Goal: Transaction & Acquisition: Book appointment/travel/reservation

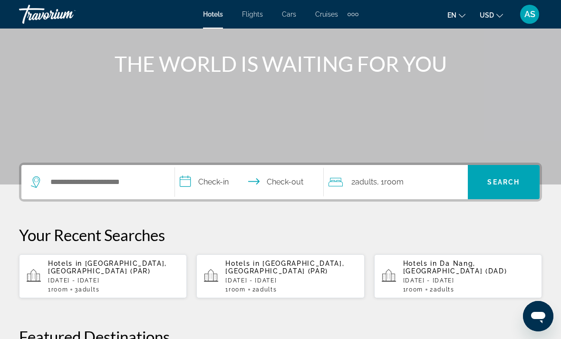
scroll to position [109, 0]
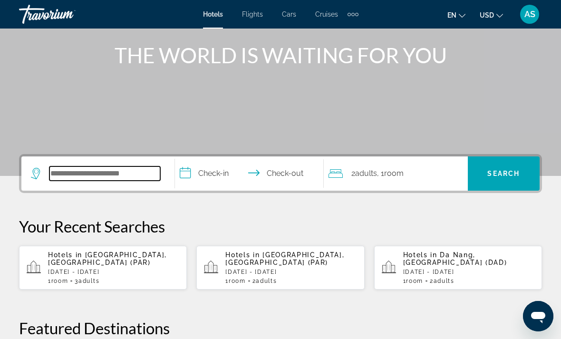
click at [81, 177] on input "Search widget" at bounding box center [104, 173] width 111 height 14
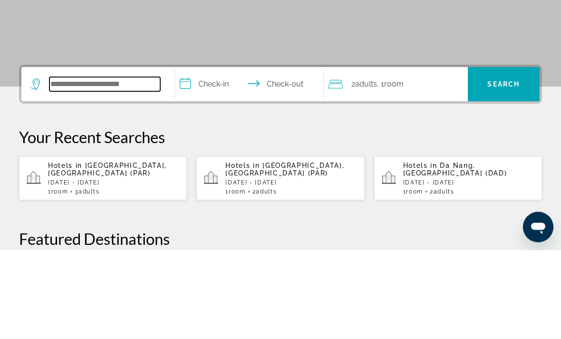
click at [119, 166] on input "Search widget" at bounding box center [104, 173] width 111 height 14
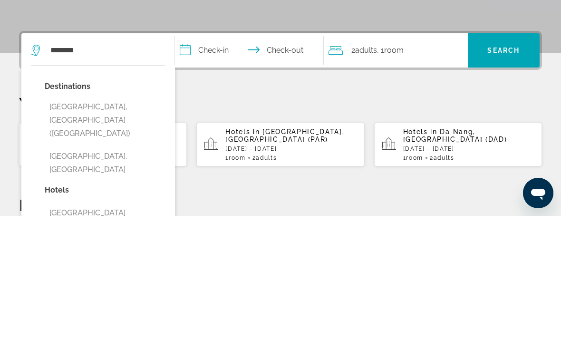
click at [106, 221] on button "[GEOGRAPHIC_DATA], [GEOGRAPHIC_DATA] ([GEOGRAPHIC_DATA])" at bounding box center [105, 243] width 121 height 45
type input "**********"
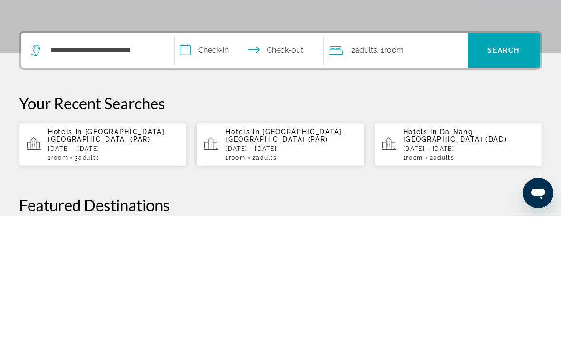
click at [218, 156] on input "**********" at bounding box center [251, 174] width 153 height 37
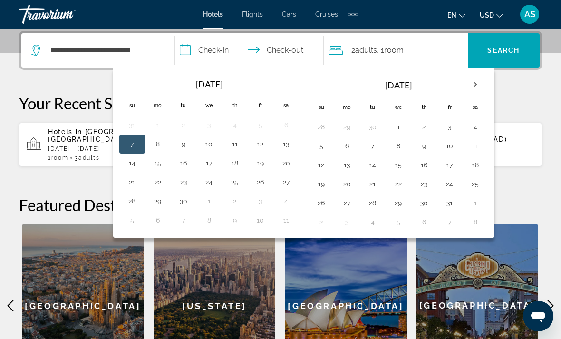
click at [430, 128] on button "2" at bounding box center [423, 126] width 15 height 13
click at [348, 150] on button "6" at bounding box center [346, 145] width 15 height 13
type input "**********"
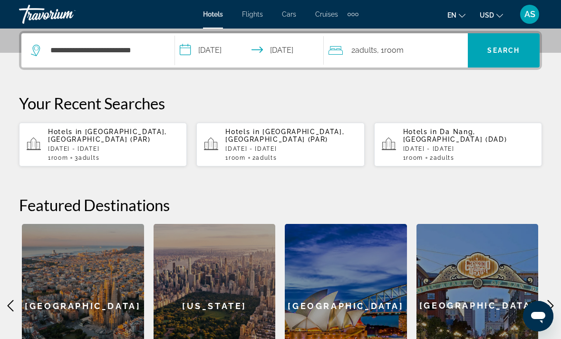
click at [434, 50] on div "2 Adult Adults , 1 Room rooms" at bounding box center [397, 50] width 139 height 13
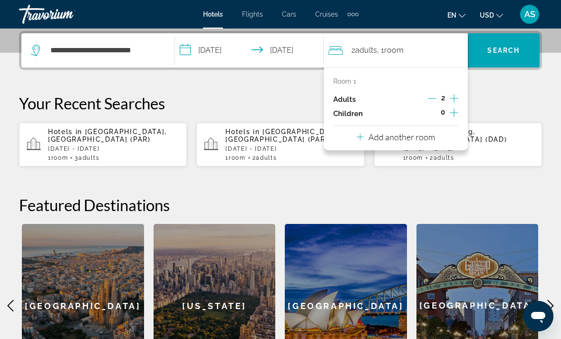
click at [434, 134] on p "Add another room" at bounding box center [401, 137] width 67 height 10
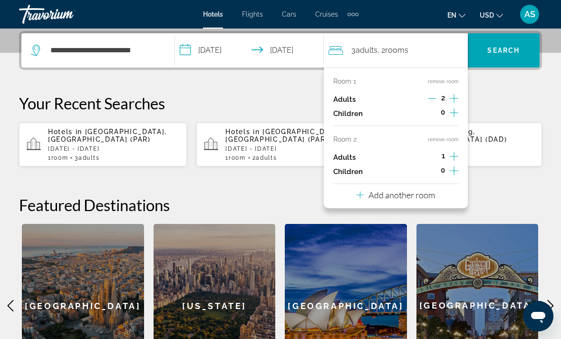
click at [456, 151] on icon "Increment adults" at bounding box center [454, 156] width 9 height 11
click at [507, 47] on span "Search" at bounding box center [503, 51] width 32 height 8
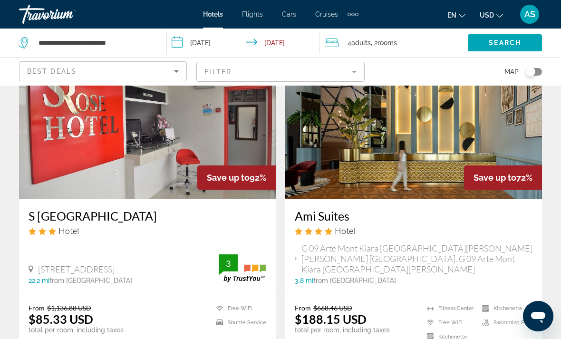
scroll to position [75, 0]
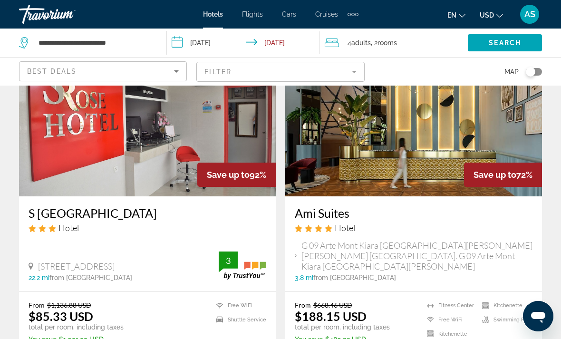
click at [143, 74] on div "Best Deals" at bounding box center [100, 71] width 147 height 11
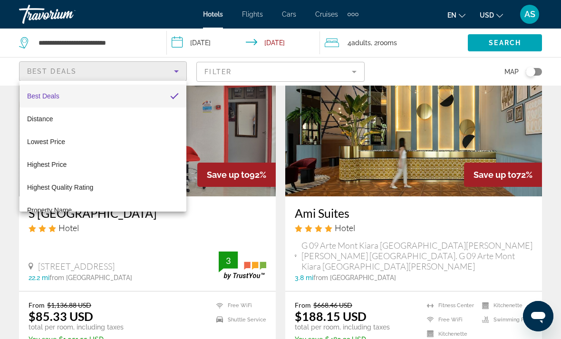
click at [221, 75] on div at bounding box center [280, 169] width 561 height 339
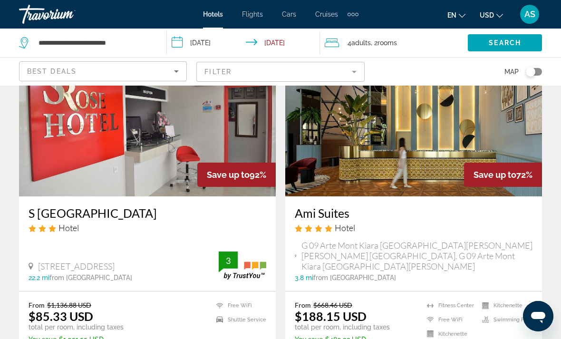
click at [363, 73] on mat-form-field "Filter" at bounding box center [280, 72] width 168 height 20
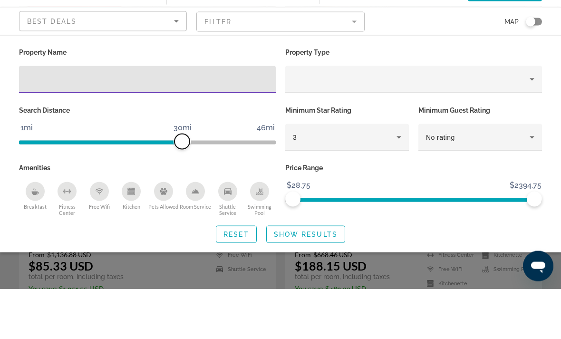
scroll to position [125, 0]
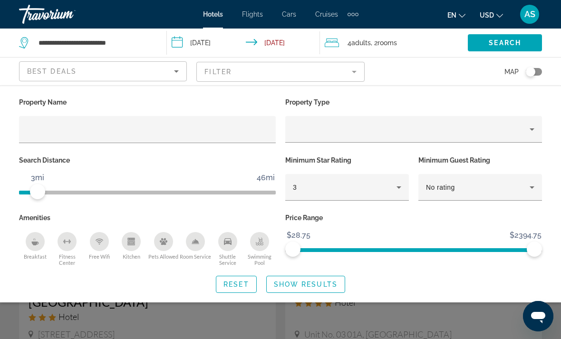
click at [28, 196] on span "ngx-slider" at bounding box center [28, 190] width 19 height 15
click at [324, 284] on span "Show Results" at bounding box center [306, 284] width 64 height 8
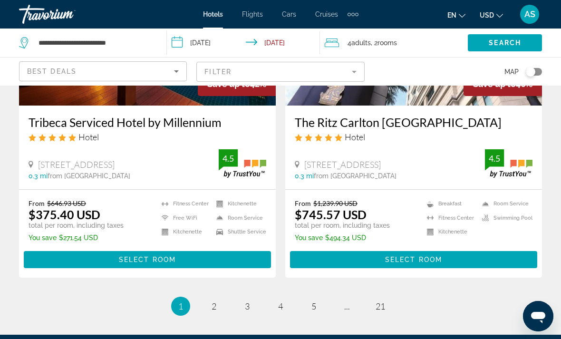
scroll to position [1876, 0]
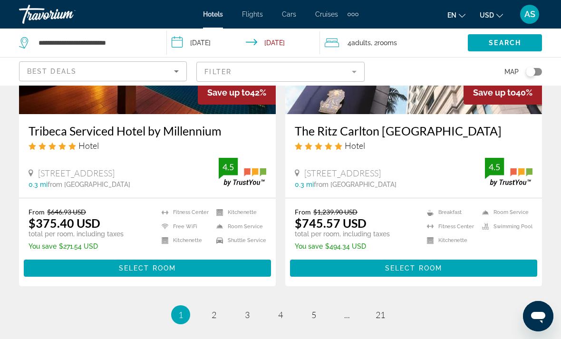
click at [428, 47] on div "4 Adult Adults , 2 Room rooms" at bounding box center [396, 42] width 143 height 13
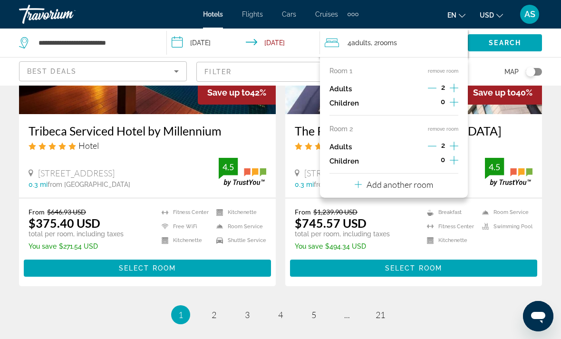
click at [448, 127] on button "remove room" at bounding box center [443, 129] width 30 height 6
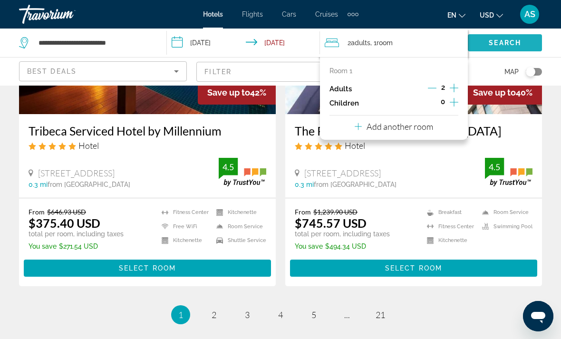
click at [521, 46] on span "Search widget" at bounding box center [505, 42] width 74 height 23
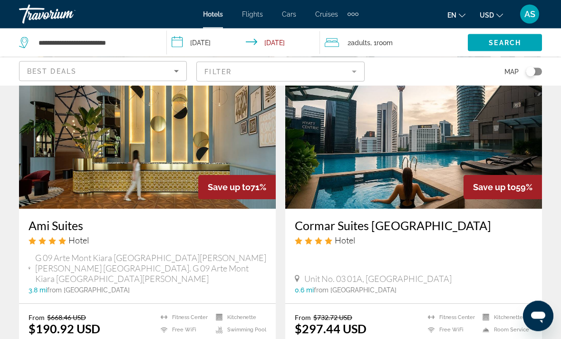
scroll to position [63, 0]
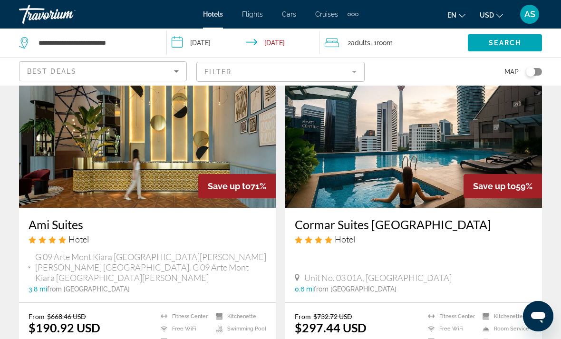
click at [101, 76] on div "Best Deals" at bounding box center [100, 71] width 147 height 11
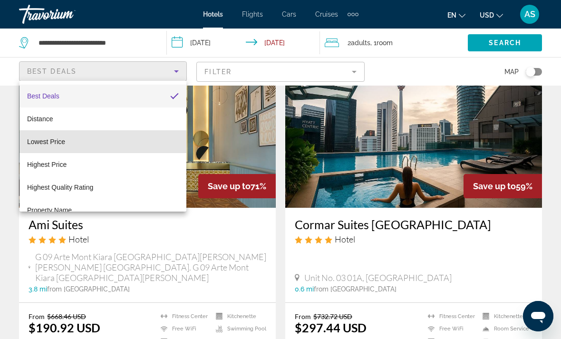
click at [52, 149] on mat-option "Lowest Price" at bounding box center [102, 141] width 167 height 23
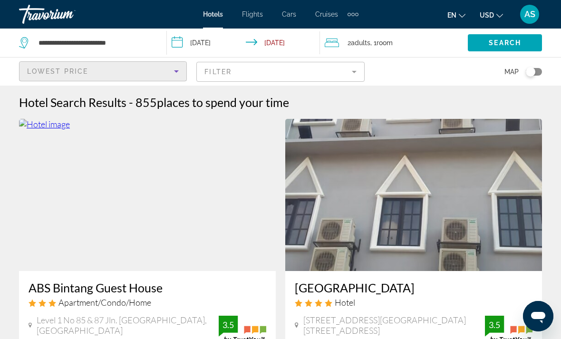
click at [274, 78] on mat-form-field "Filter" at bounding box center [280, 72] width 168 height 20
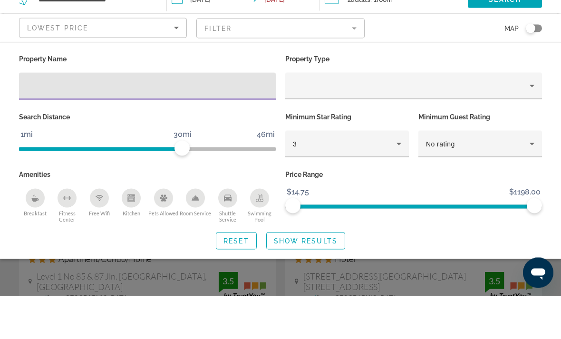
click at [384, 182] on div "3" at bounding box center [345, 187] width 104 height 11
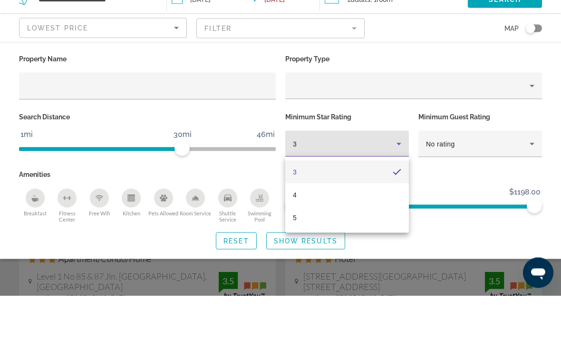
scroll to position [44, 0]
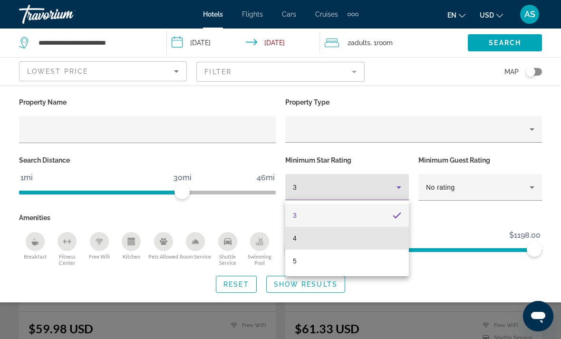
click at [318, 241] on mat-option "4" at bounding box center [347, 238] width 124 height 23
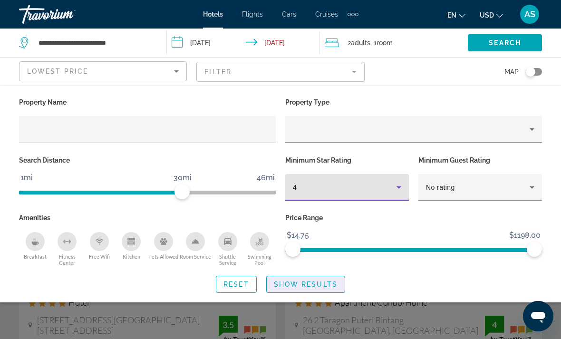
click at [329, 285] on span "Show Results" at bounding box center [306, 284] width 64 height 8
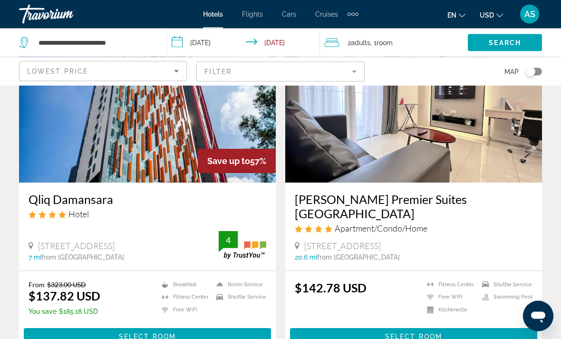
scroll to position [1793, 0]
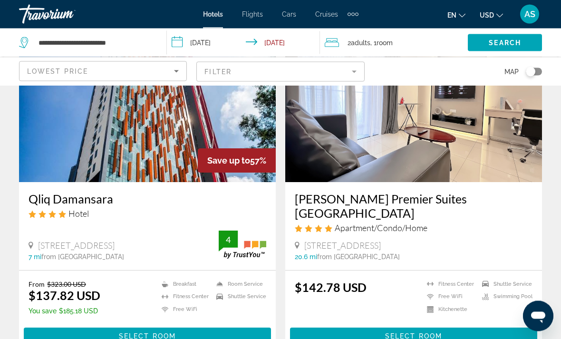
click at [423, 40] on div "2 Adult Adults , 1 Room rooms" at bounding box center [396, 42] width 143 height 13
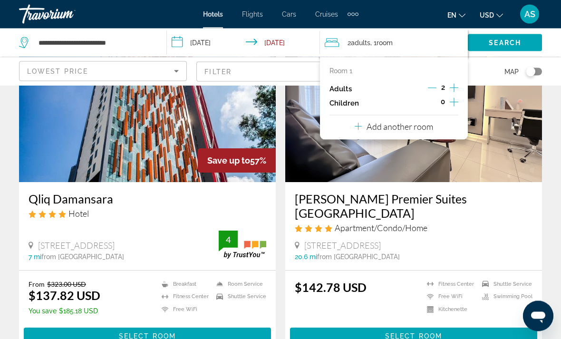
scroll to position [1793, 0]
click at [457, 87] on icon "Increment adults" at bounding box center [454, 88] width 9 height 9
click at [452, 86] on icon "Increment adults" at bounding box center [454, 87] width 9 height 11
click at [512, 39] on span "Search" at bounding box center [505, 43] width 32 height 8
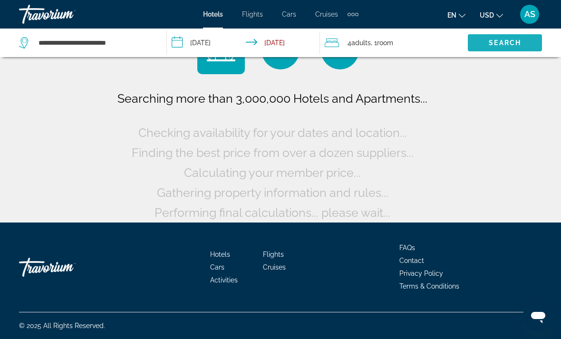
scroll to position [14, 0]
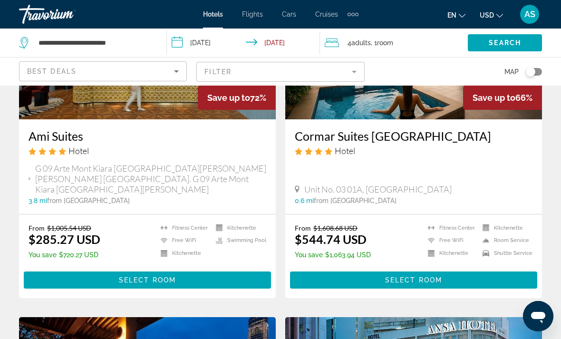
scroll to position [152, 0]
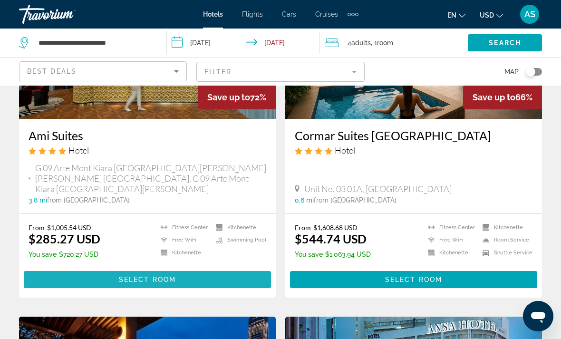
click at [68, 280] on span "Main content" at bounding box center [147, 279] width 247 height 23
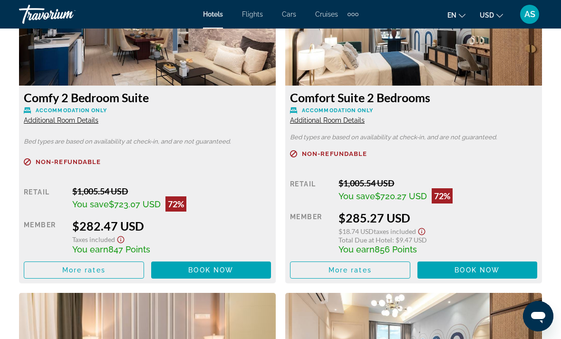
scroll to position [1530, 0]
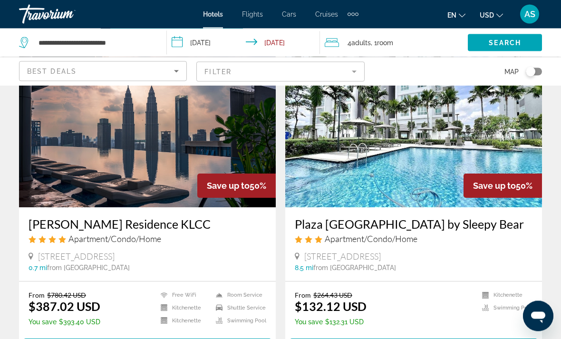
scroll to position [760, 0]
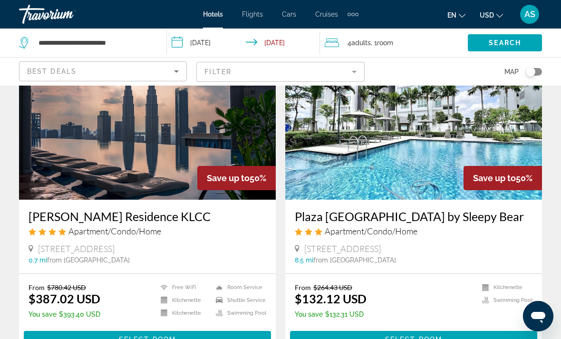
click at [51, 338] on span "Main content" at bounding box center [147, 339] width 247 height 23
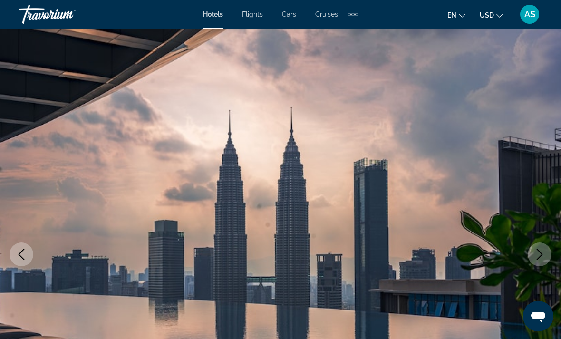
click at [541, 259] on icon "Next image" at bounding box center [539, 254] width 11 height 11
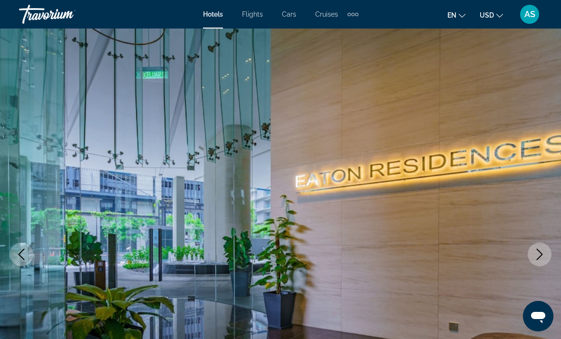
click at [545, 261] on button "Next image" at bounding box center [540, 254] width 24 height 24
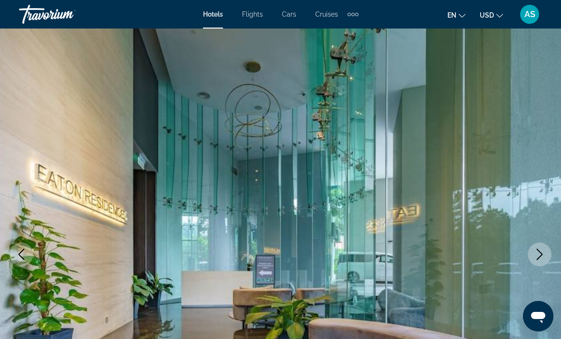
click at [543, 254] on icon "Next image" at bounding box center [539, 254] width 11 height 11
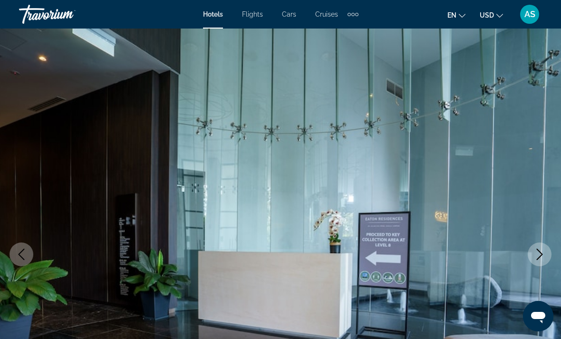
click at [540, 258] on icon "Next image" at bounding box center [539, 254] width 11 height 11
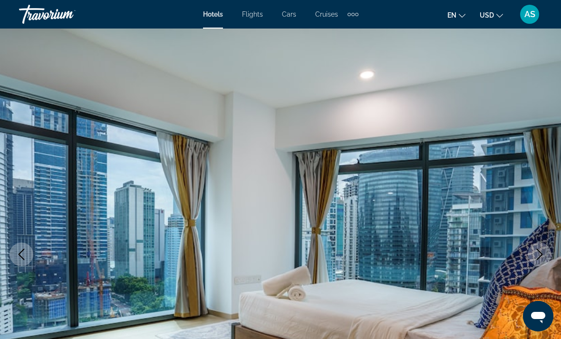
click at [542, 260] on icon "Next image" at bounding box center [539, 254] width 11 height 11
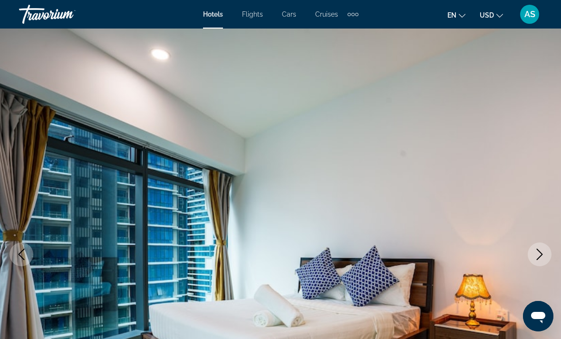
click at [542, 256] on icon "Next image" at bounding box center [539, 254] width 11 height 11
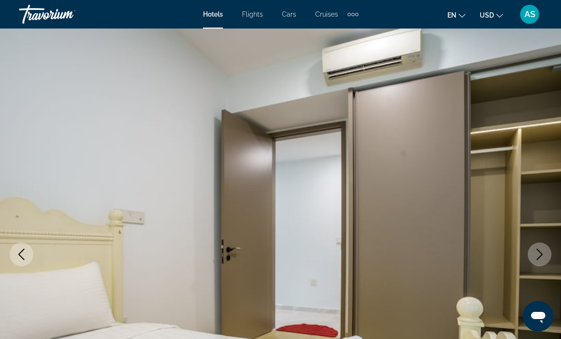
click at [546, 251] on button "Next image" at bounding box center [540, 254] width 24 height 24
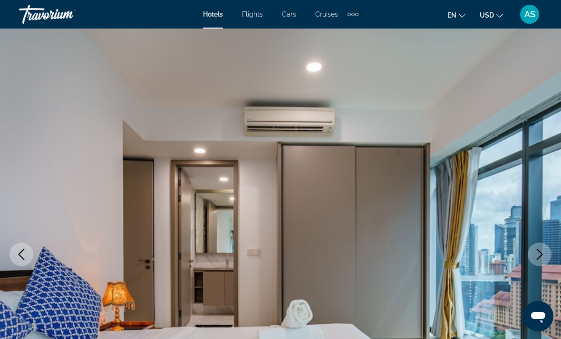
click at [545, 252] on icon "Next image" at bounding box center [539, 254] width 11 height 11
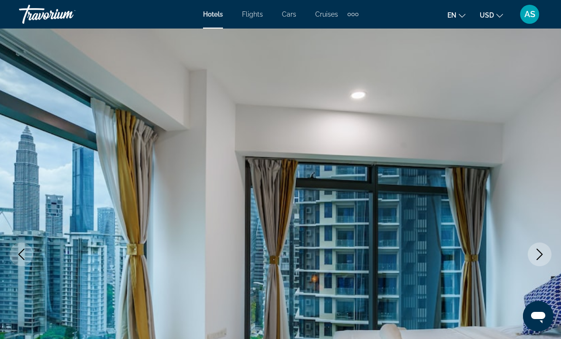
click at [548, 249] on button "Next image" at bounding box center [540, 254] width 24 height 24
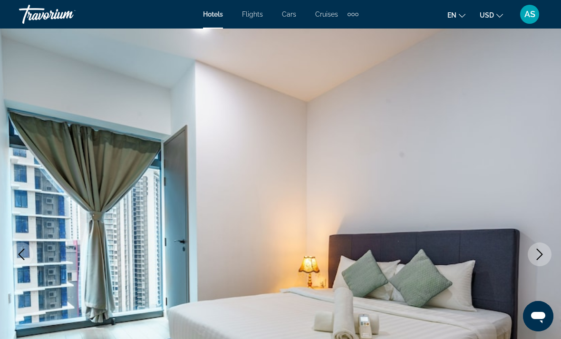
click at [33, 251] on img "Main content" at bounding box center [280, 255] width 561 height 452
click at [22, 260] on button "Previous image" at bounding box center [22, 254] width 24 height 24
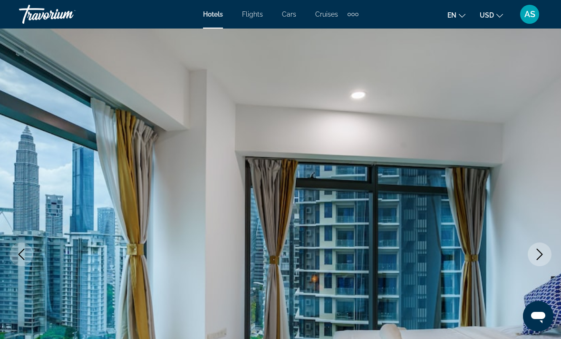
click at [539, 261] on button "Next image" at bounding box center [540, 254] width 24 height 24
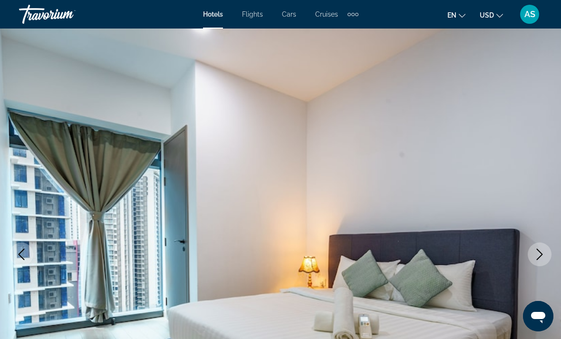
click at [544, 260] on icon "Next image" at bounding box center [539, 254] width 11 height 11
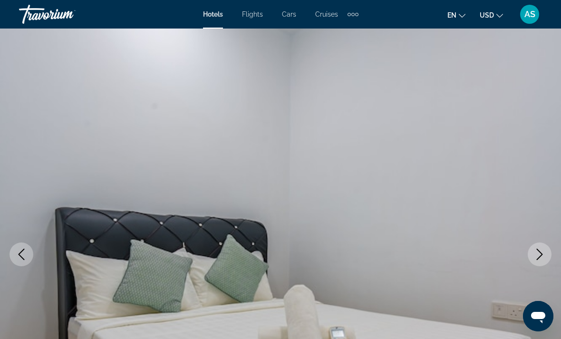
click at [537, 269] on img "Main content" at bounding box center [280, 255] width 561 height 452
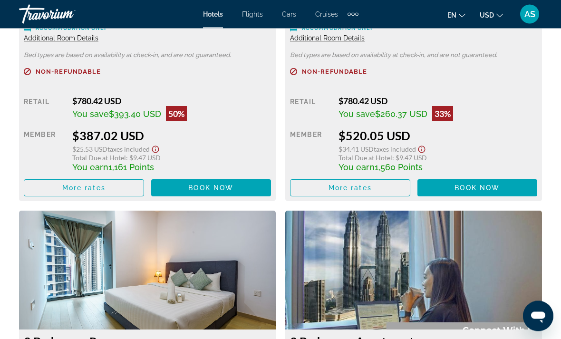
scroll to position [1617, 0]
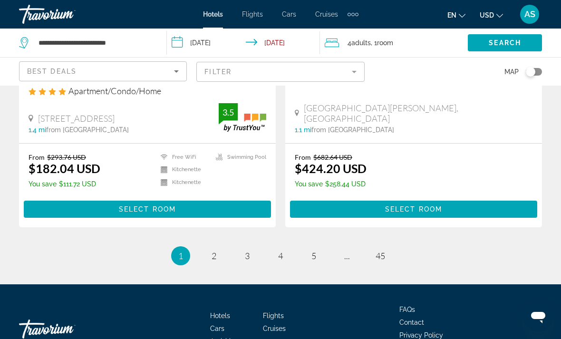
scroll to position [1925, 0]
click at [213, 248] on link "page 2" at bounding box center [214, 256] width 17 height 17
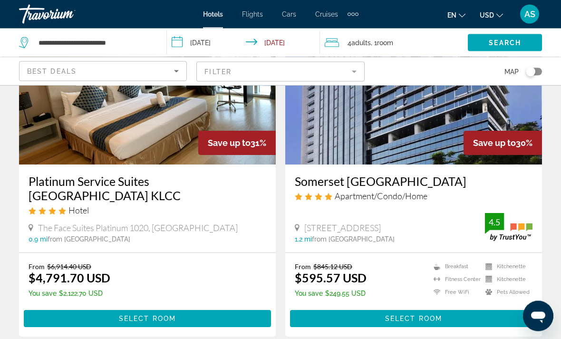
scroll to position [1840, 0]
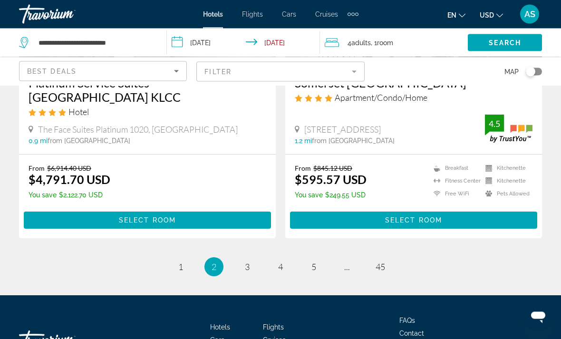
click at [97, 76] on div "Best Deals" at bounding box center [100, 71] width 147 height 11
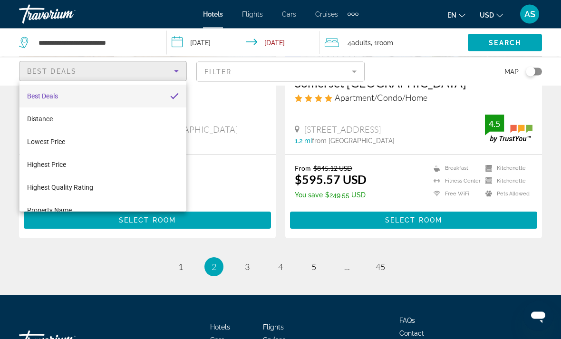
scroll to position [1923, 0]
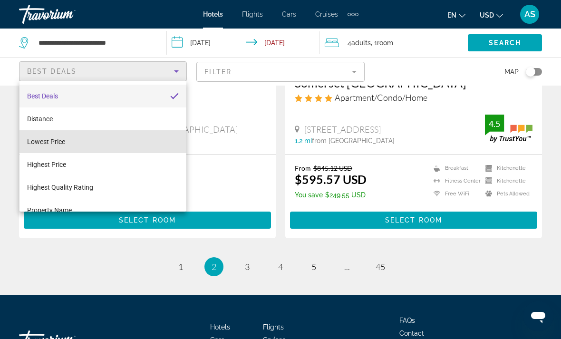
click at [41, 144] on span "Lowest Price" at bounding box center [46, 142] width 38 height 8
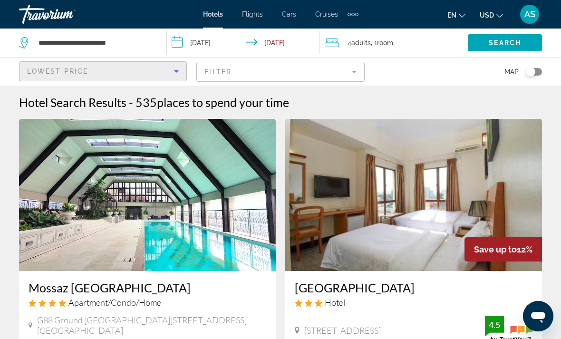
click at [340, 73] on mat-form-field "Filter" at bounding box center [280, 72] width 168 height 20
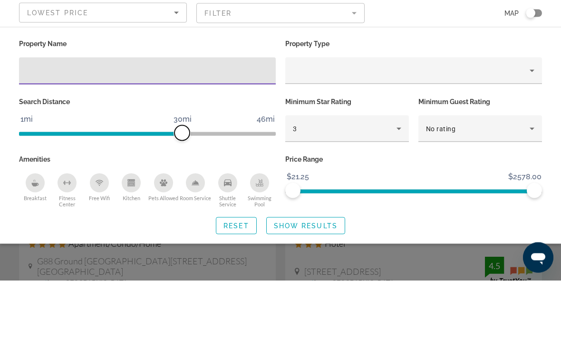
scroll to position [59, 0]
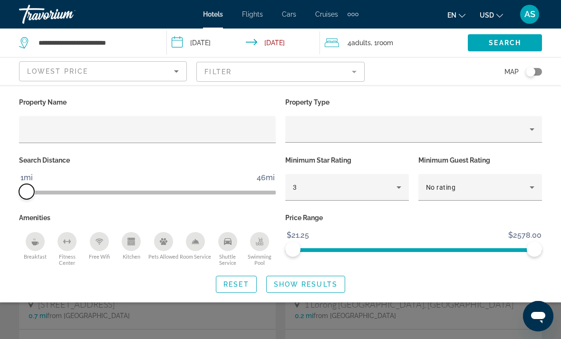
scroll to position [30, 0]
click at [322, 289] on span "Search widget" at bounding box center [306, 284] width 78 height 23
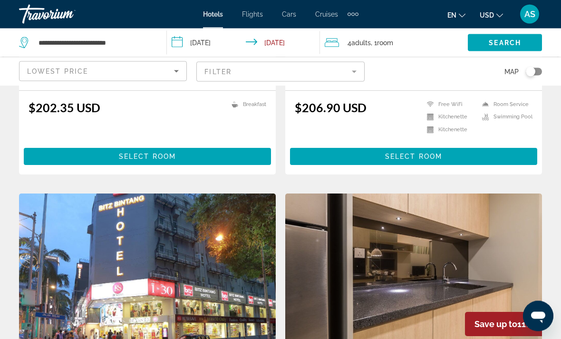
scroll to position [263, 0]
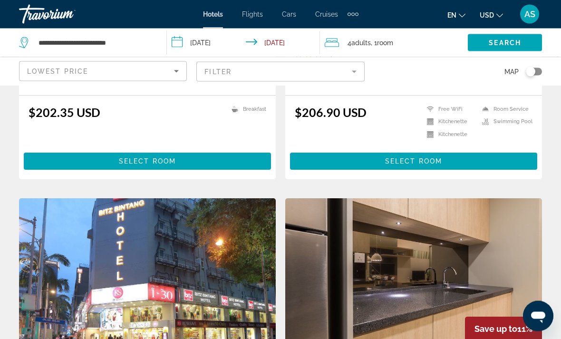
click at [346, 75] on mat-form-field "Filter" at bounding box center [280, 72] width 168 height 20
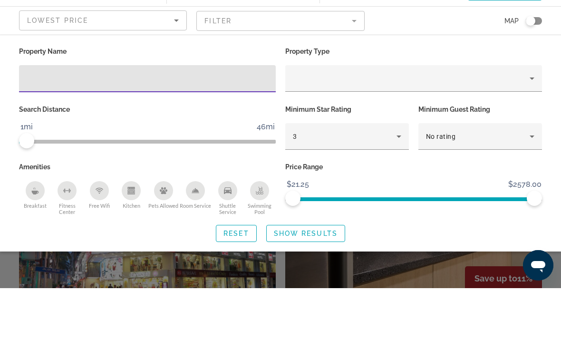
click at [374, 182] on div "3" at bounding box center [345, 187] width 104 height 11
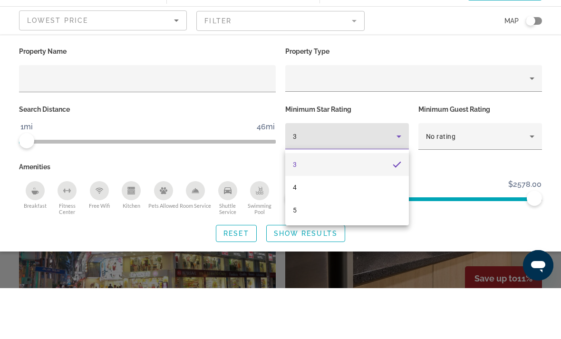
scroll to position [315, 0]
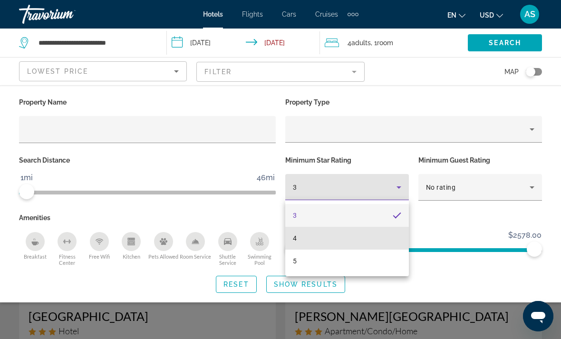
click at [302, 243] on mat-option "4" at bounding box center [347, 238] width 124 height 23
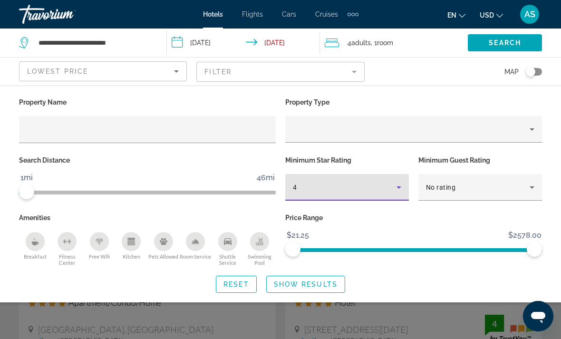
click at [339, 286] on span "Search widget" at bounding box center [306, 284] width 78 height 23
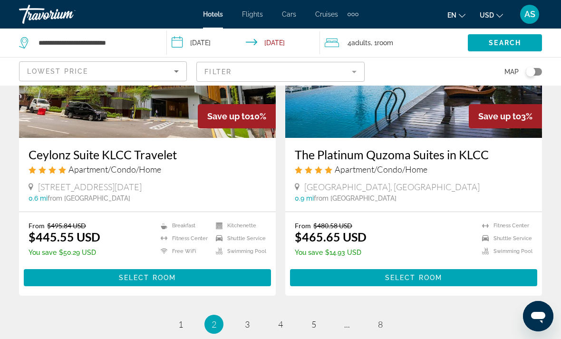
scroll to position [1908, 0]
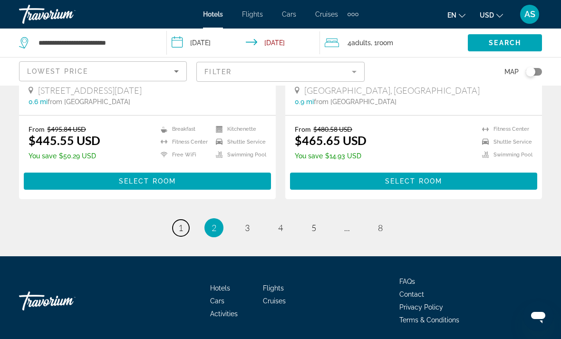
click at [180, 228] on span "1" at bounding box center [180, 227] width 5 height 10
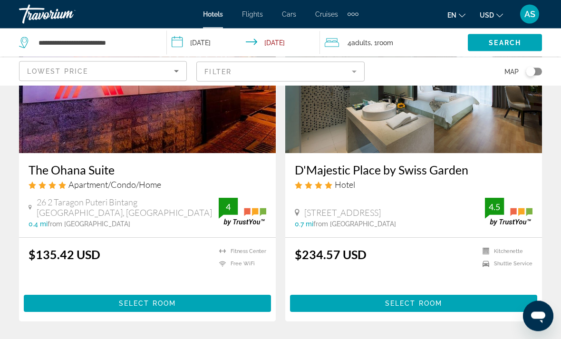
scroll to position [121, 0]
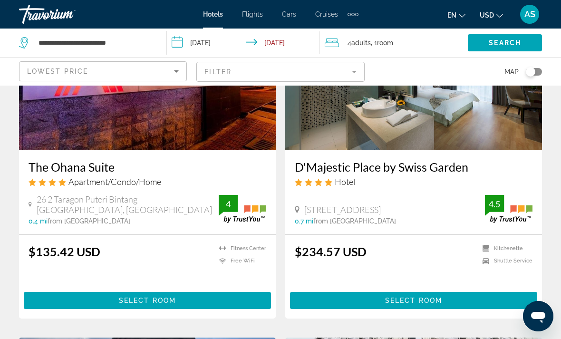
click at [492, 302] on span "Main content" at bounding box center [413, 300] width 247 height 23
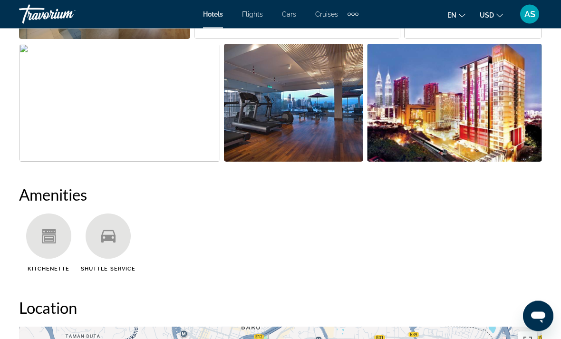
scroll to position [795, 0]
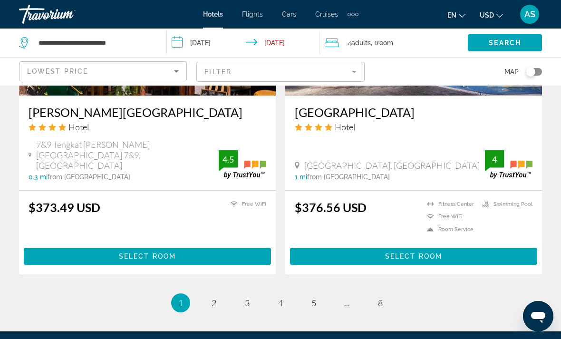
scroll to position [1932, 0]
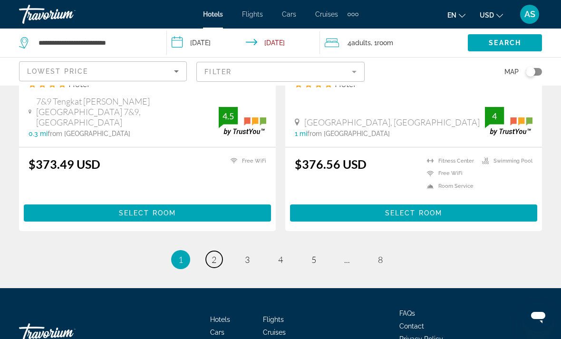
click at [213, 251] on link "page 2" at bounding box center [214, 259] width 17 height 17
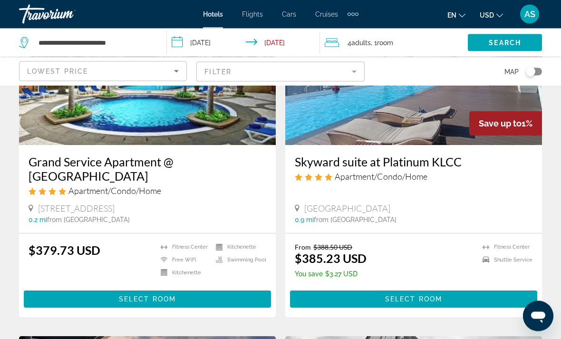
scroll to position [475, 0]
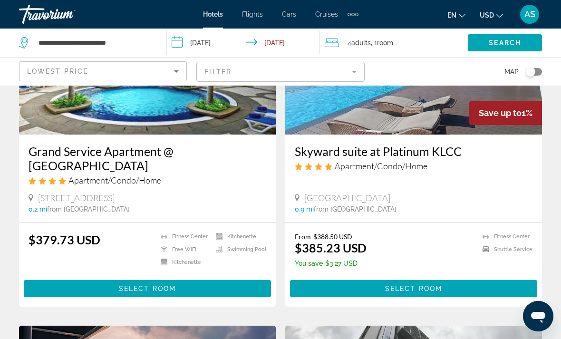
click at [59, 278] on span "Main content" at bounding box center [147, 288] width 247 height 23
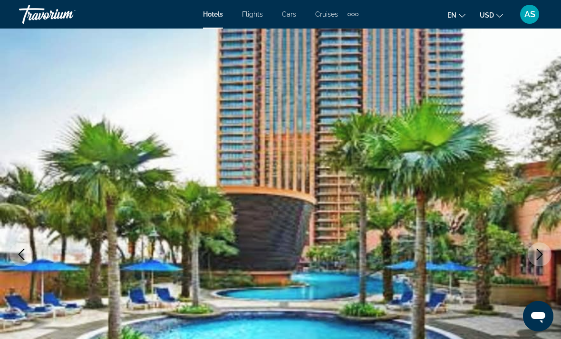
click at [539, 258] on icon "Next image" at bounding box center [540, 254] width 6 height 11
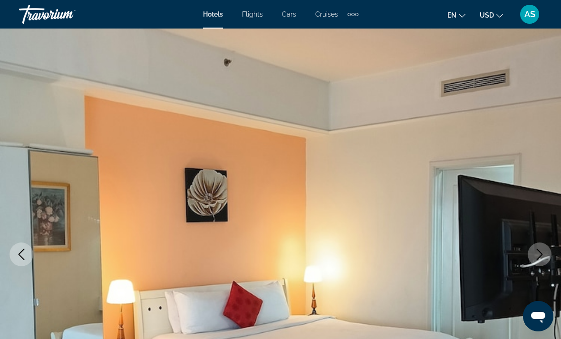
click at [543, 258] on icon "Next image" at bounding box center [539, 254] width 11 height 11
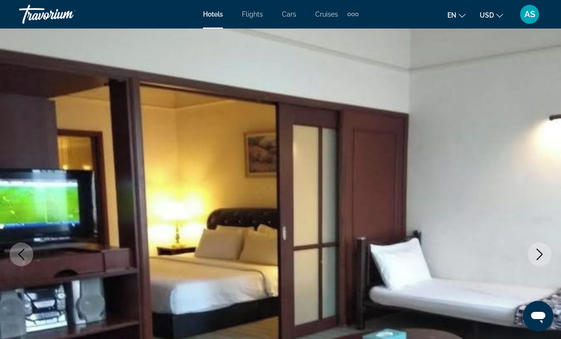
click at [543, 257] on icon "Next image" at bounding box center [539, 254] width 11 height 11
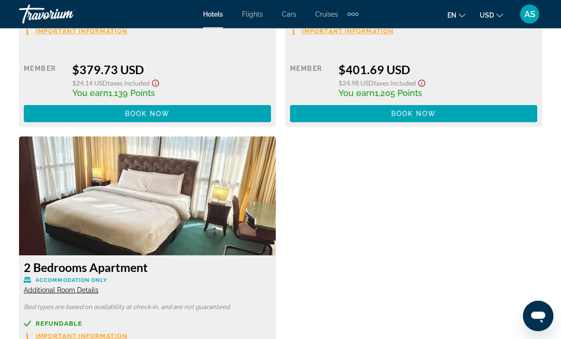
scroll to position [1657, 0]
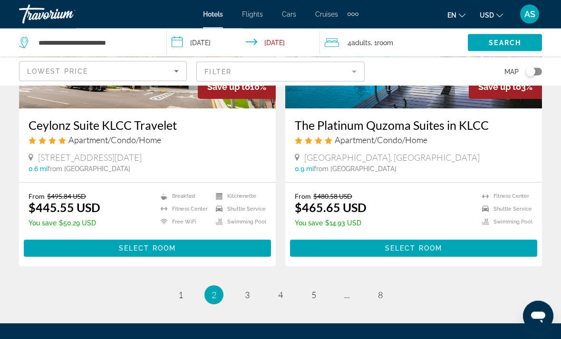
scroll to position [1908, 0]
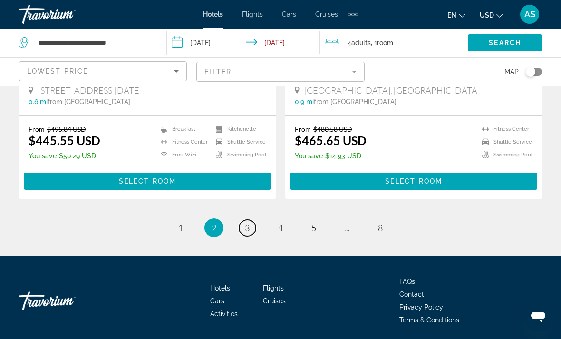
click at [250, 224] on link "page 3" at bounding box center [247, 228] width 17 height 17
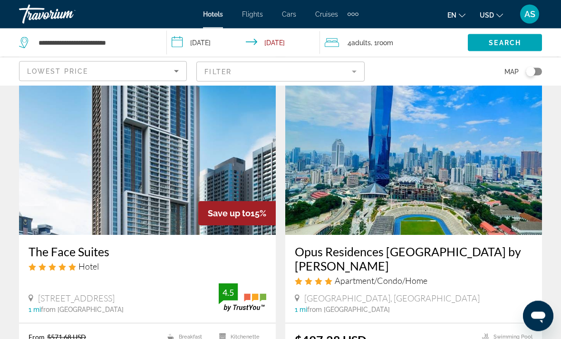
scroll to position [777, 0]
